Goal: Understand process/instructions

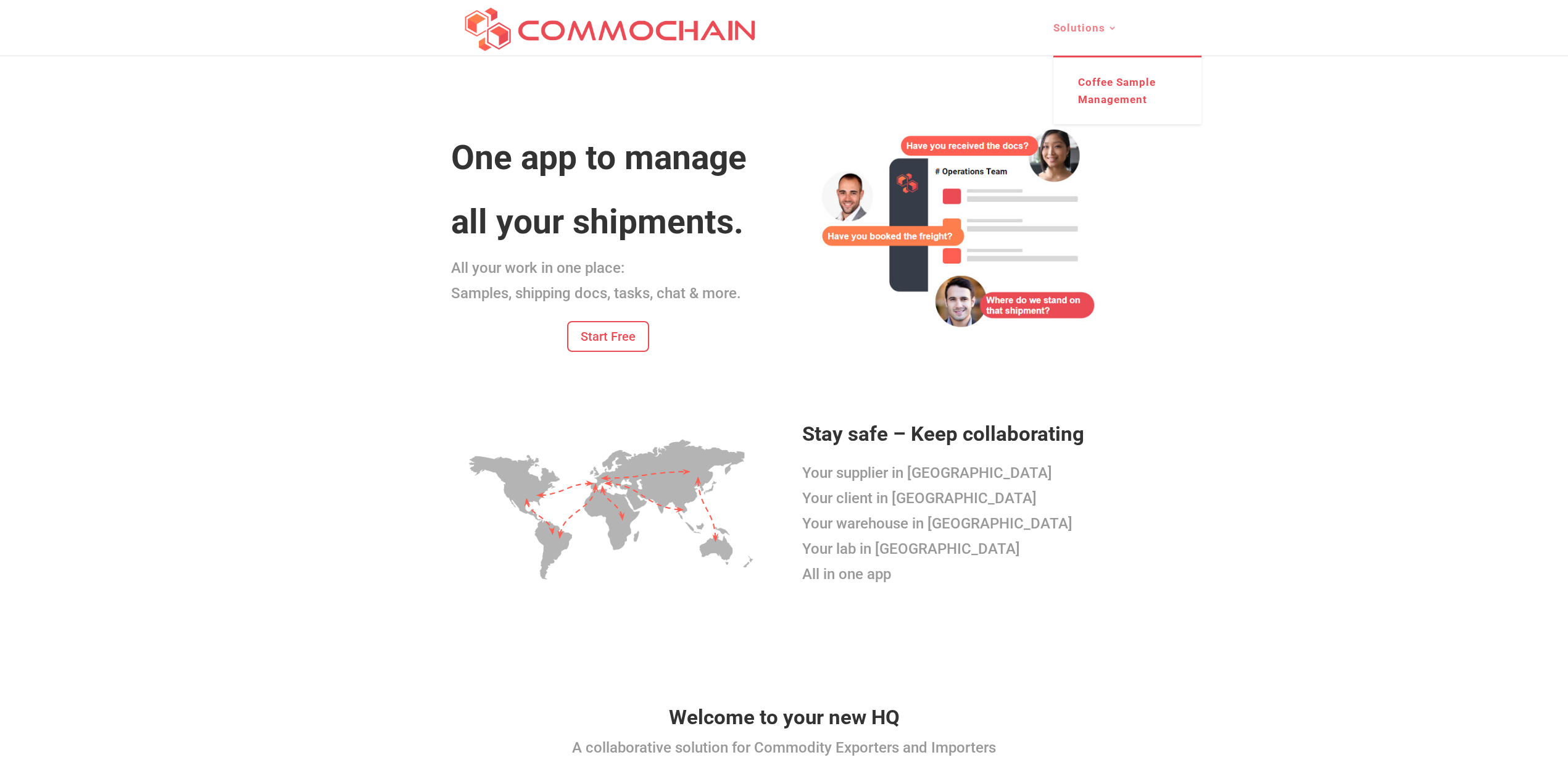
click at [1086, 24] on link "Solutions" at bounding box center [1085, 39] width 64 height 32
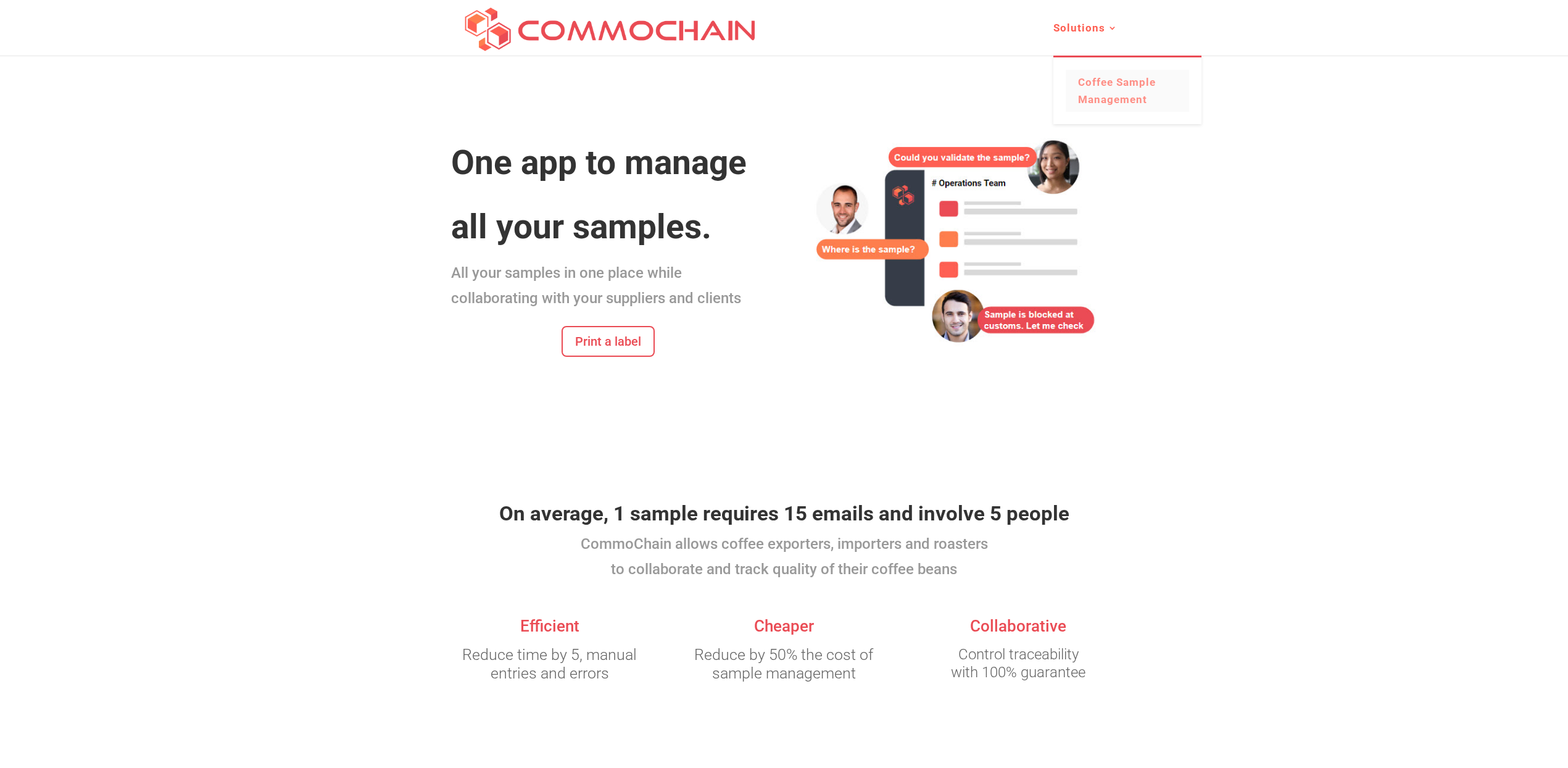
click at [1100, 92] on link "Coffee Sample Management" at bounding box center [1127, 91] width 124 height 42
click at [620, 352] on link "Print a label" at bounding box center [607, 341] width 93 height 31
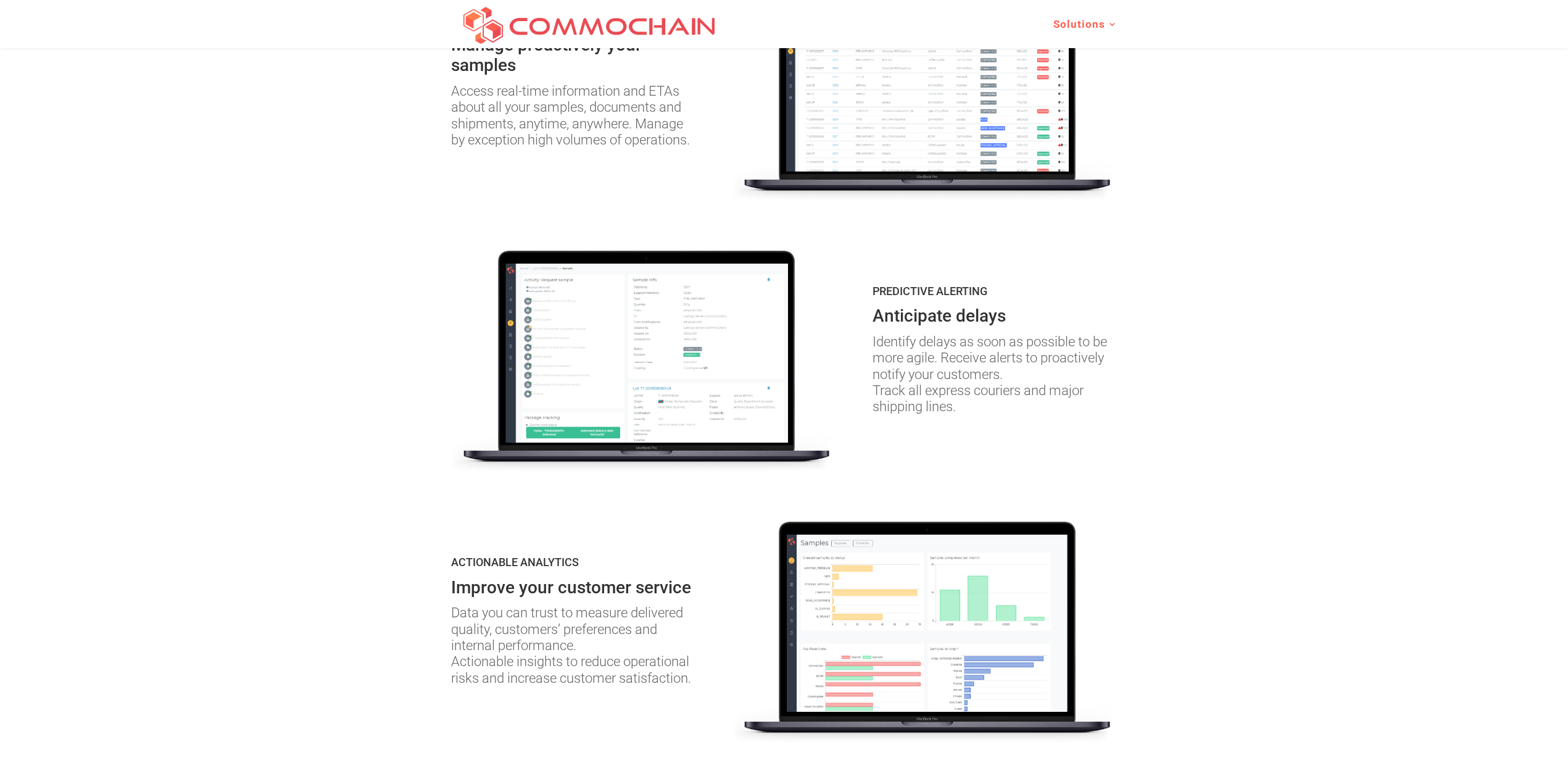
scroll to position [889, 0]
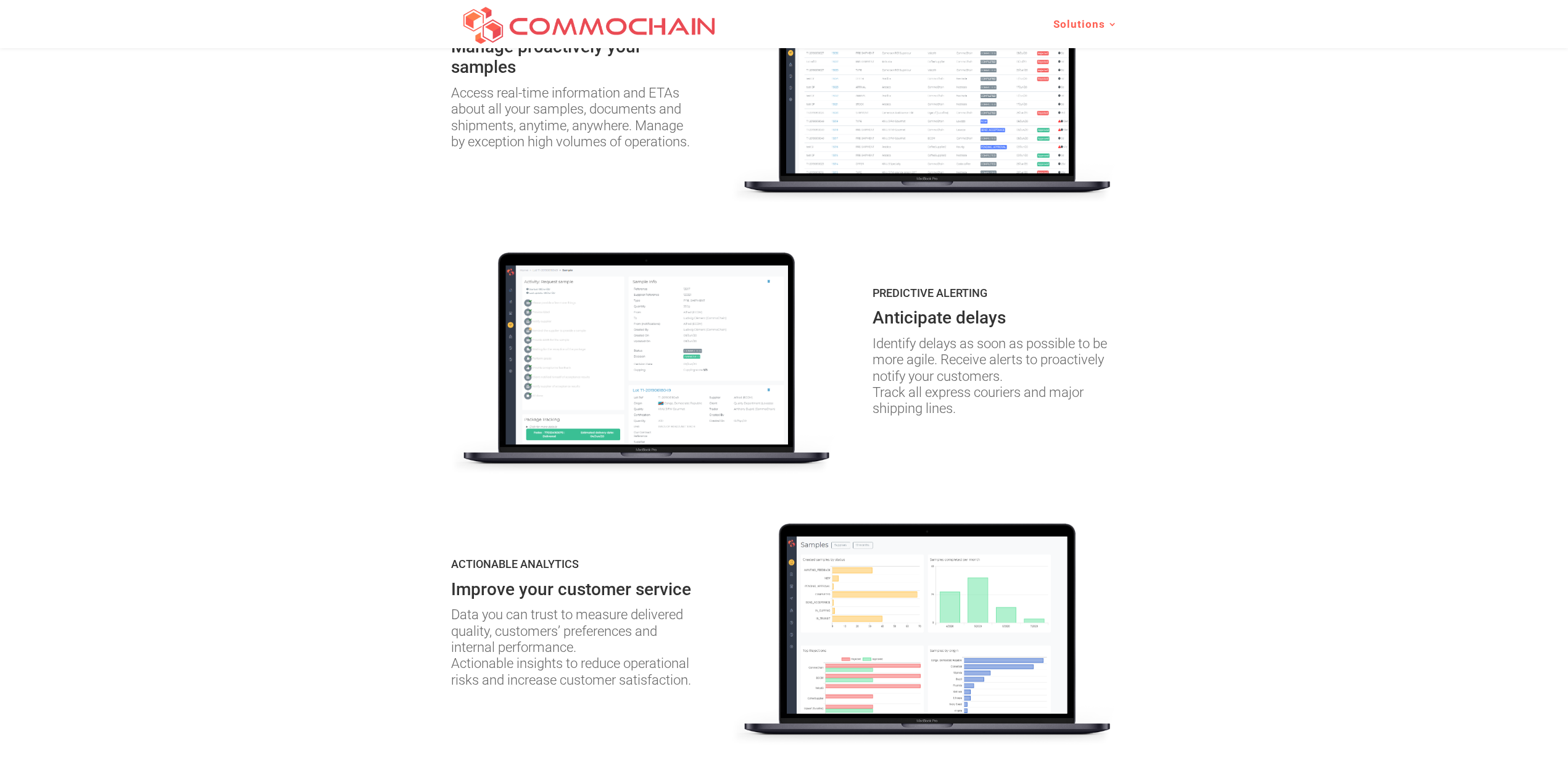
click at [917, 124] on img at bounding box center [924, 92] width 385 height 222
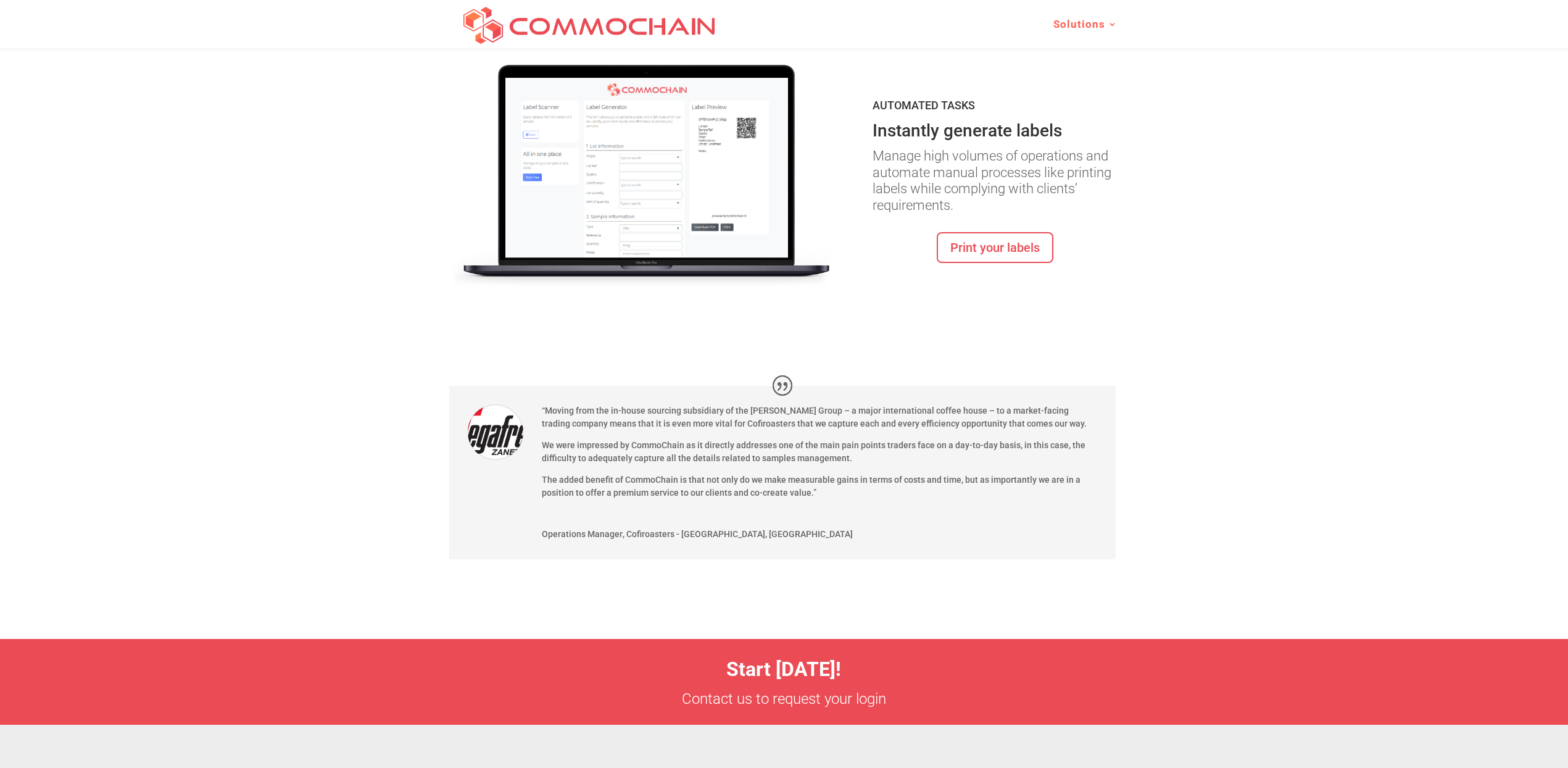
scroll to position [1618, 0]
